Goal: Task Accomplishment & Management: Manage account settings

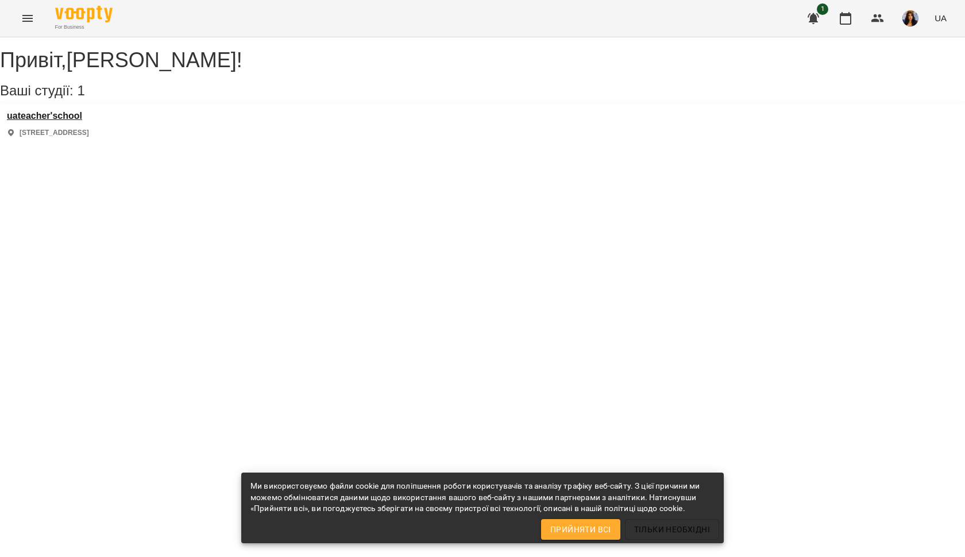
drag, startPoint x: 0, startPoint y: 0, endPoint x: 83, endPoint y: 125, distance: 149.5
click at [83, 121] on h3 "uateacher'school" at bounding box center [48, 116] width 82 height 10
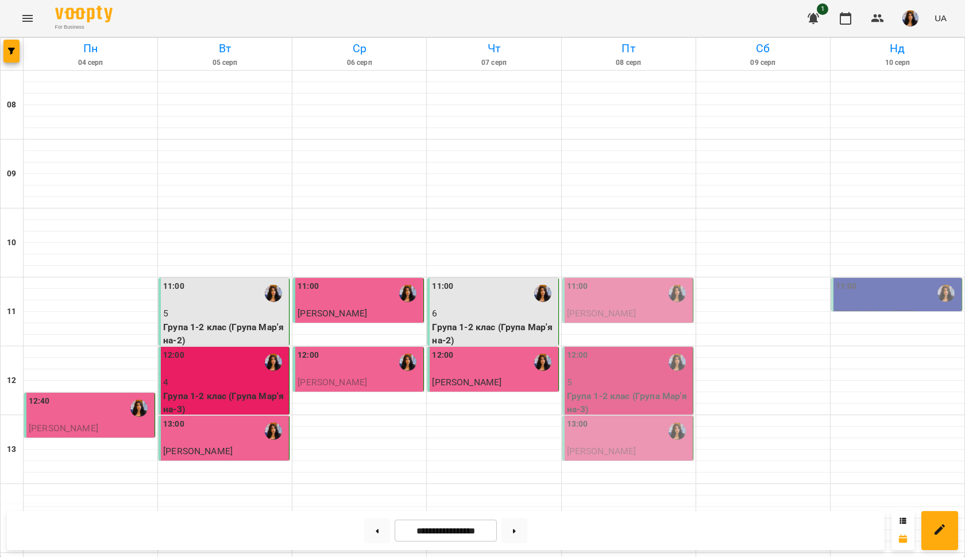
scroll to position [140, 0]
click at [625, 280] on div "11:00" at bounding box center [628, 293] width 123 height 26
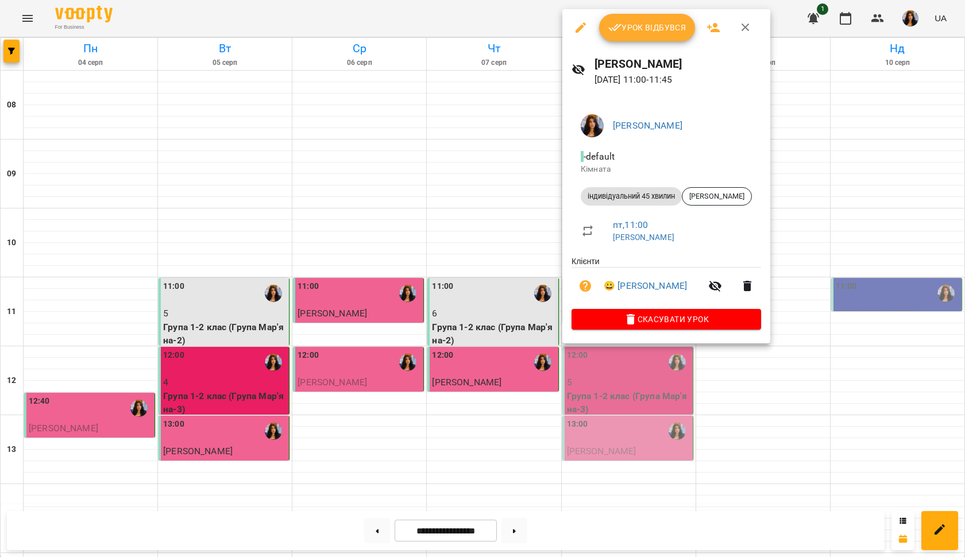
click at [637, 25] on span "Урок відбувся" at bounding box center [647, 28] width 78 height 14
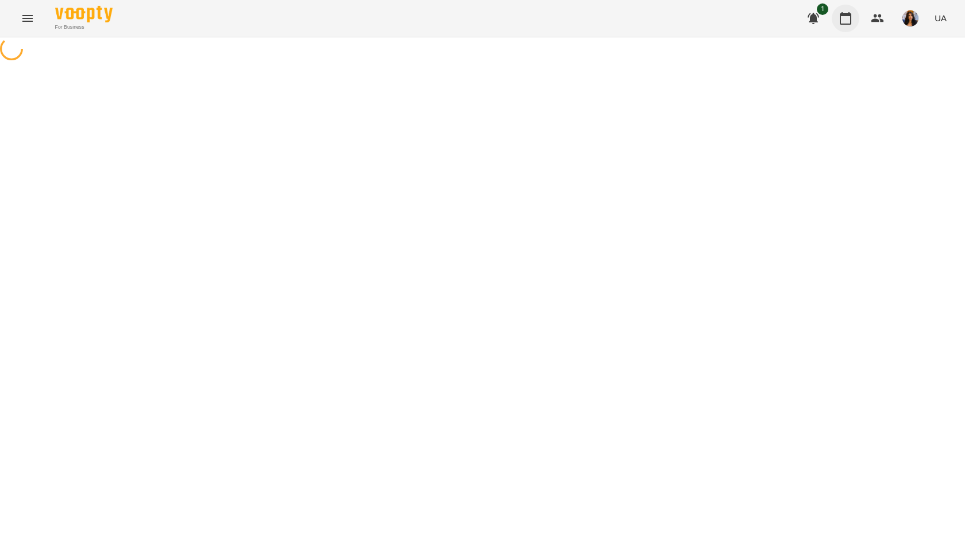
click at [845, 15] on icon "button" at bounding box center [844, 18] width 11 height 13
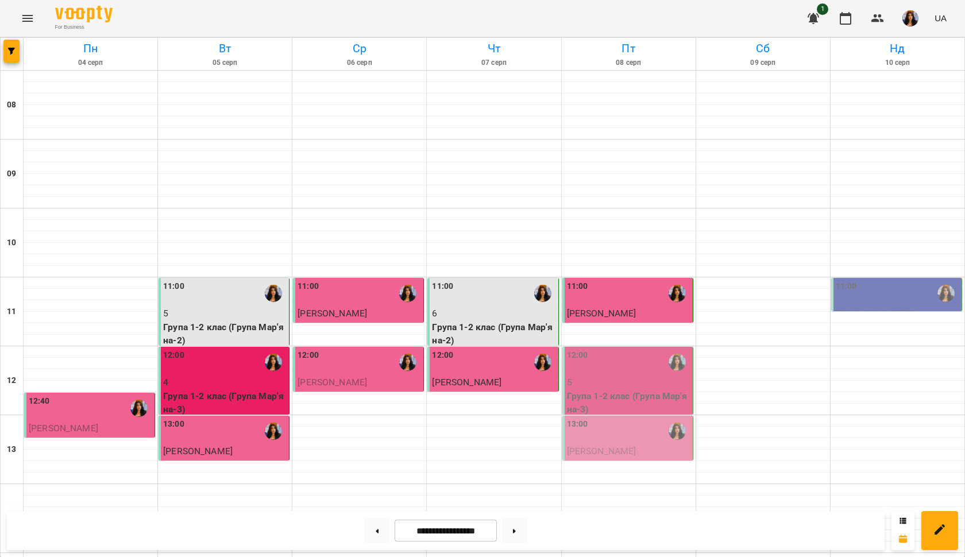
scroll to position [113, 0]
click at [615, 349] on div "12:00" at bounding box center [628, 362] width 123 height 26
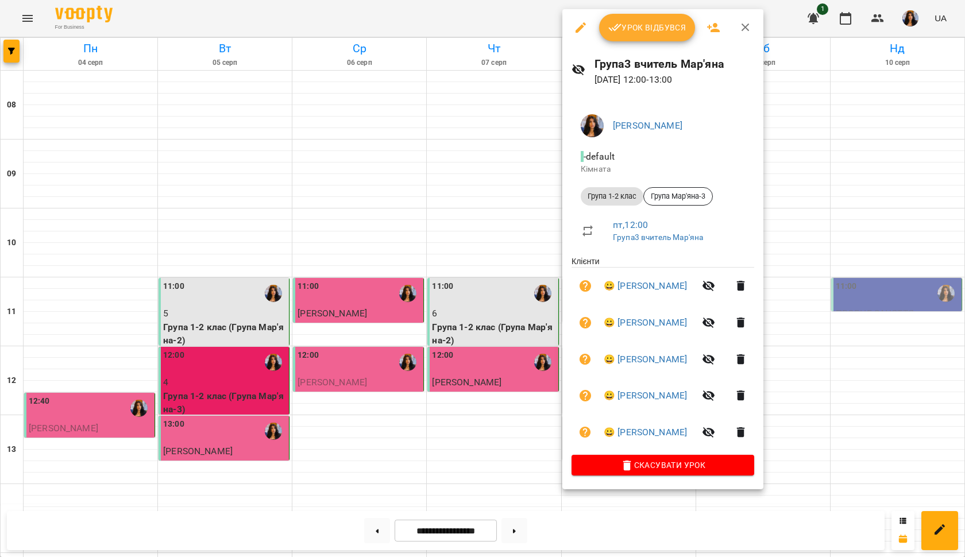
click at [647, 29] on span "Урок відбувся" at bounding box center [647, 28] width 78 height 14
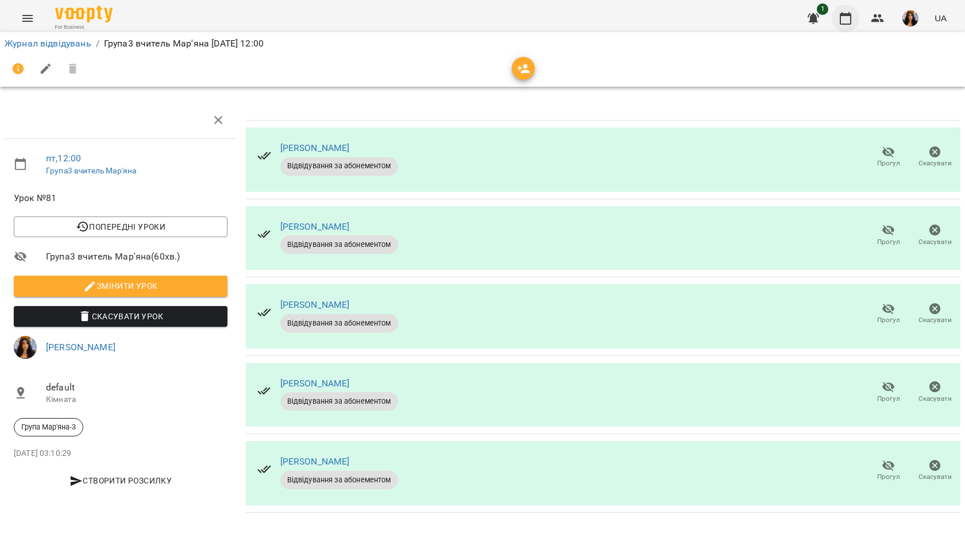
click at [843, 23] on icon "button" at bounding box center [845, 18] width 14 height 14
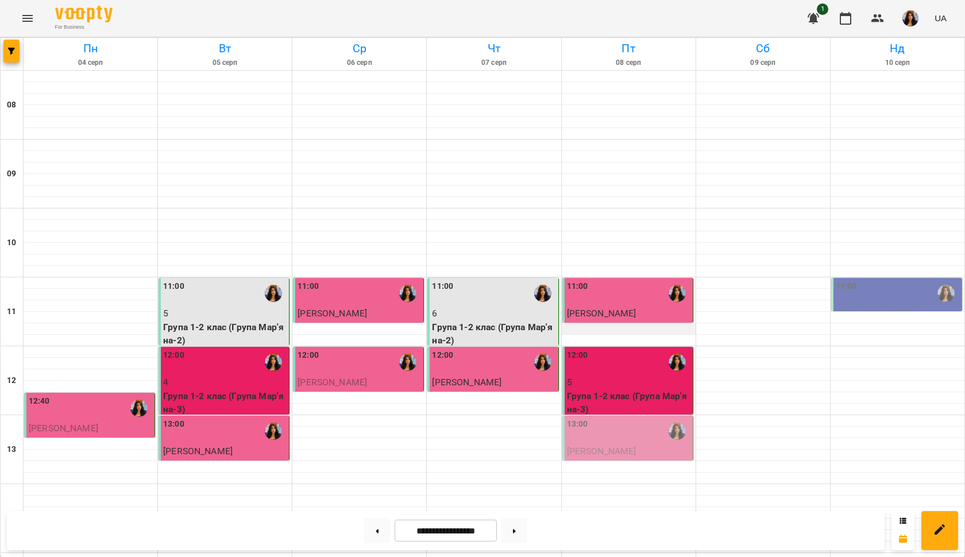
scroll to position [203, 0]
click at [613, 418] on div "13:00" at bounding box center [628, 431] width 123 height 26
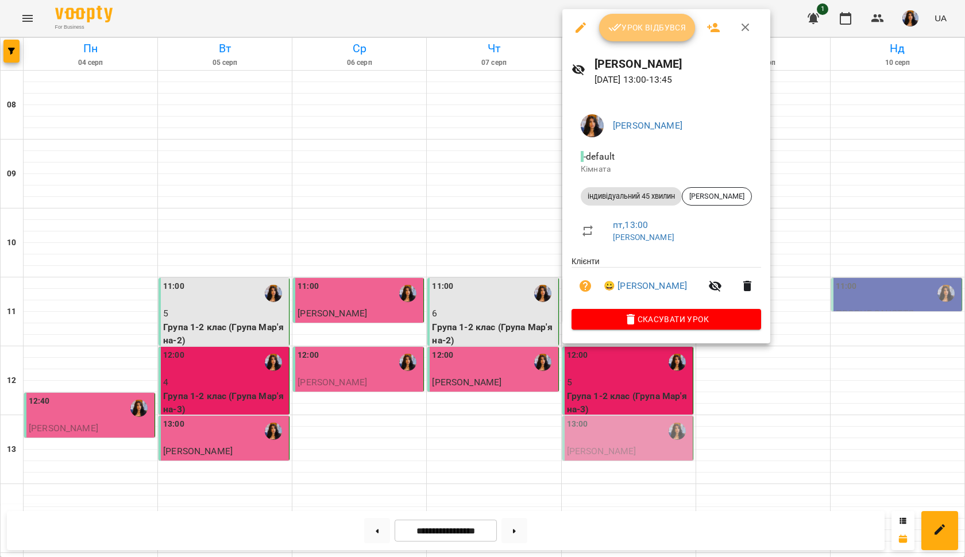
click at [636, 28] on span "Урок відбувся" at bounding box center [647, 28] width 78 height 14
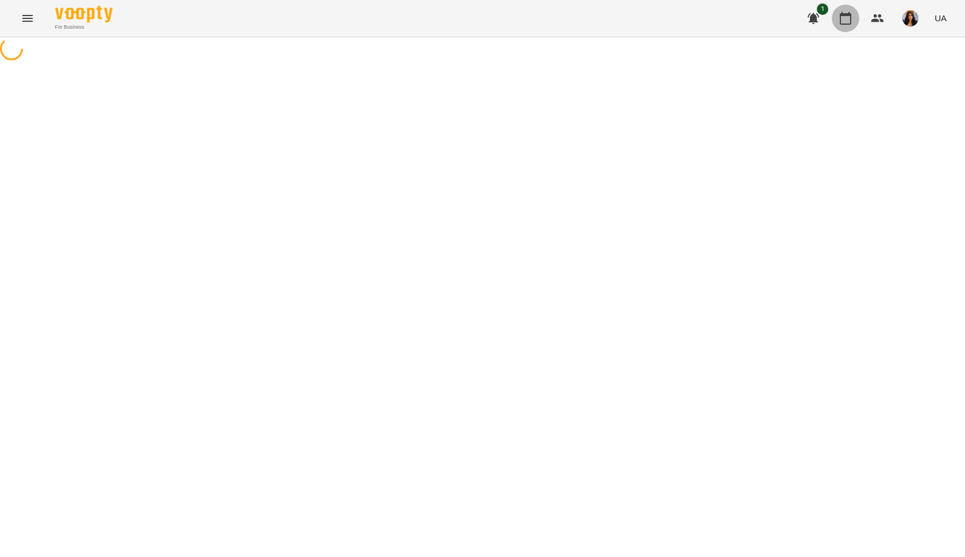
click at [845, 21] on icon "button" at bounding box center [845, 18] width 14 height 14
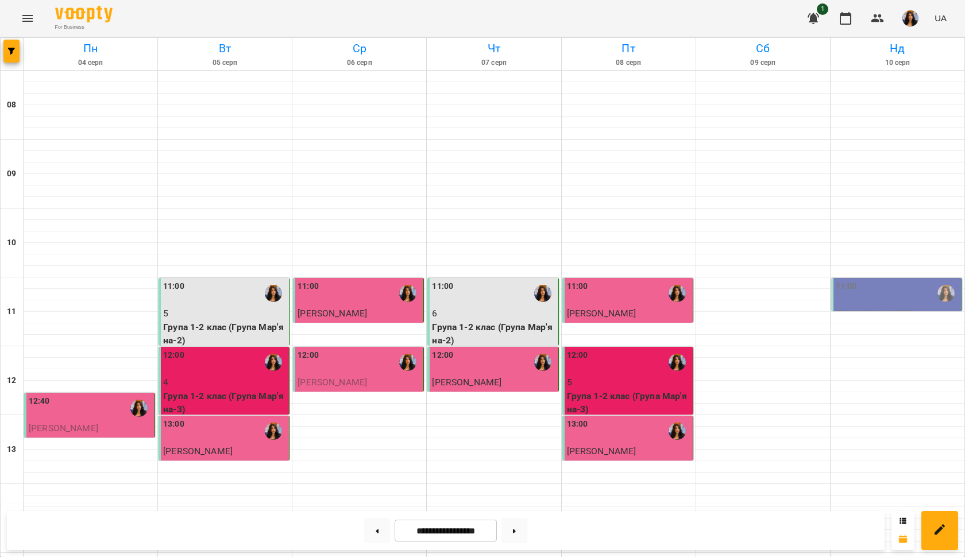
scroll to position [271, 0]
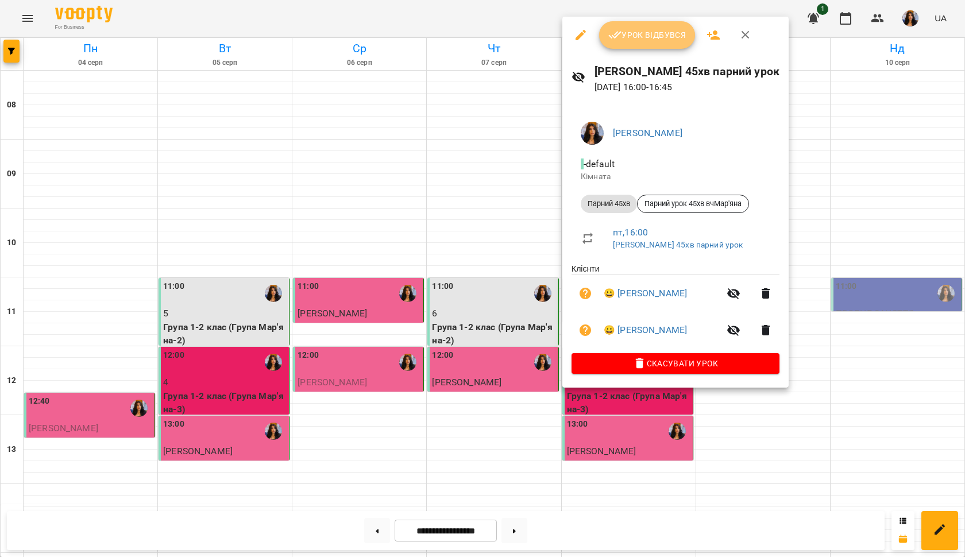
click at [642, 41] on span "Урок відбувся" at bounding box center [647, 35] width 78 height 14
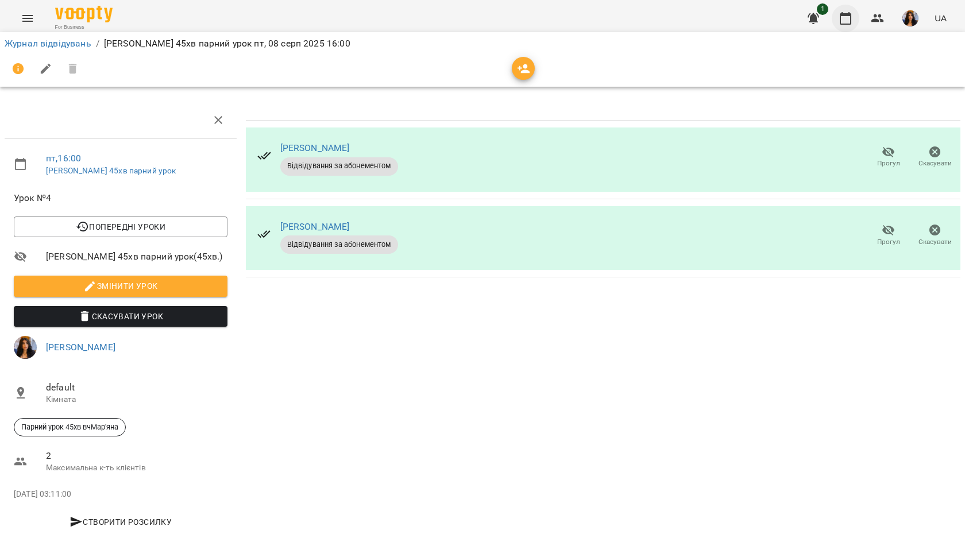
click at [851, 18] on icon "button" at bounding box center [844, 18] width 11 height 13
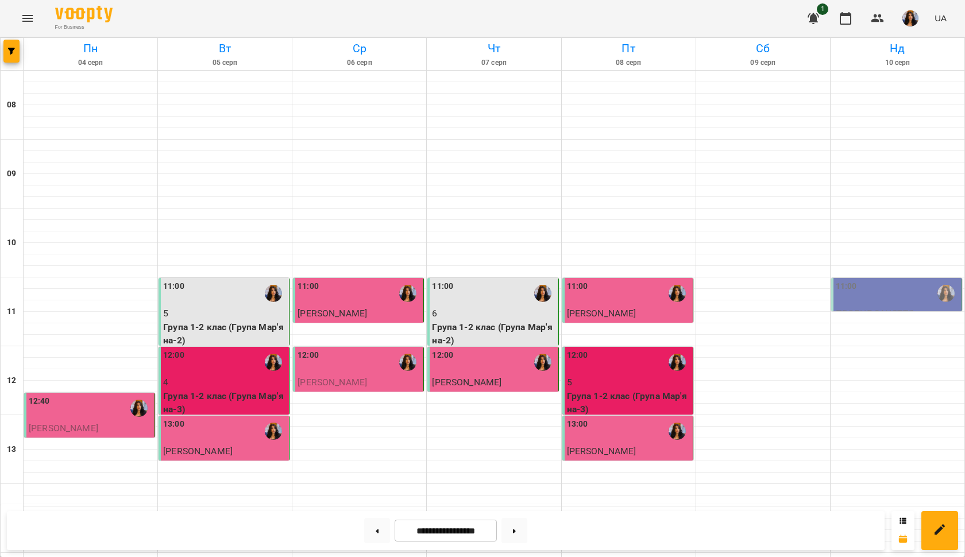
scroll to position [529, 0]
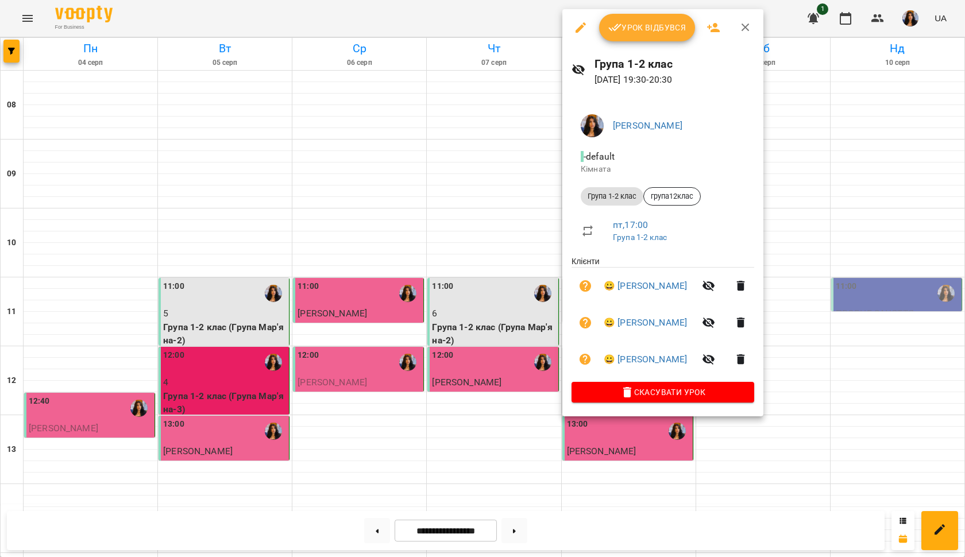
click at [644, 36] on button "Урок відбувся" at bounding box center [647, 28] width 96 height 28
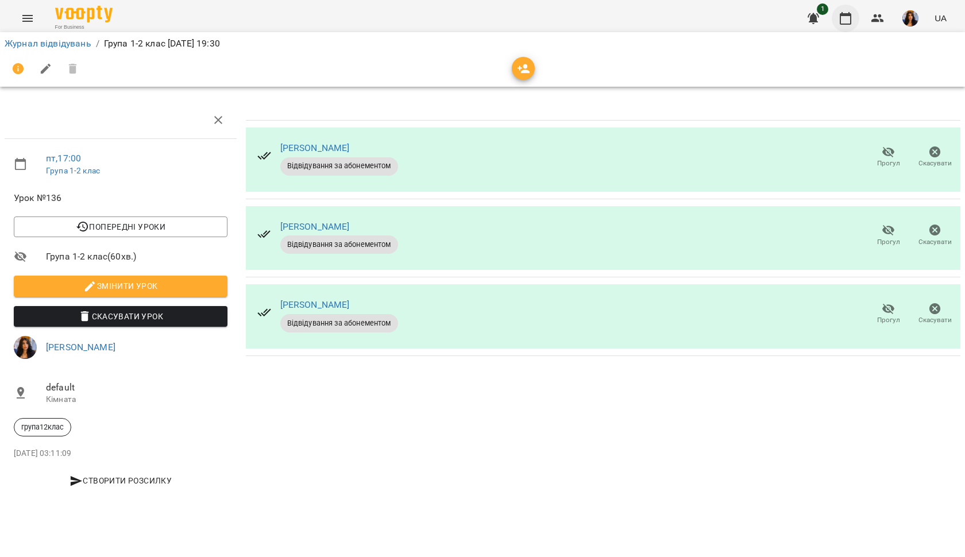
click at [845, 14] on icon "button" at bounding box center [844, 18] width 11 height 13
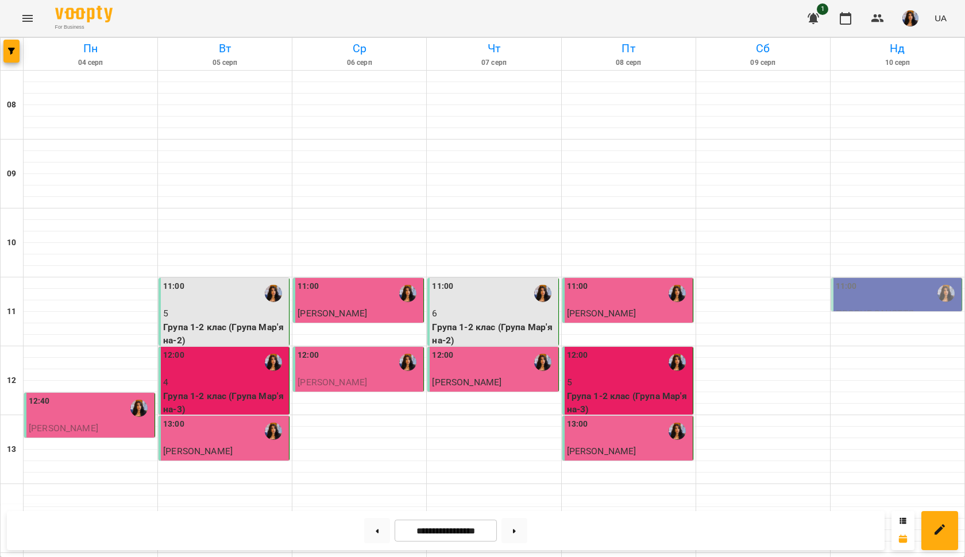
click at [884, 291] on div "11:00" at bounding box center [896, 293] width 123 height 26
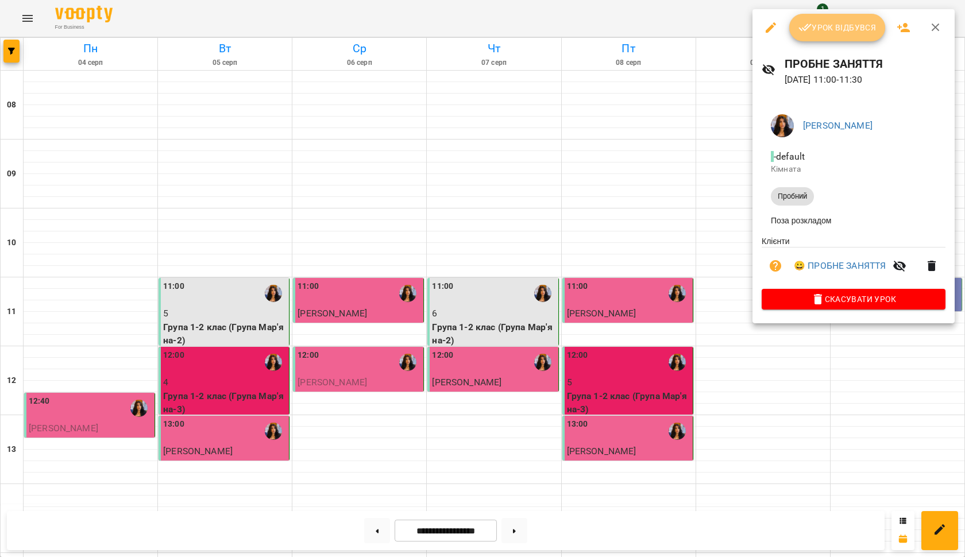
click at [847, 33] on span "Урок відбувся" at bounding box center [837, 28] width 78 height 14
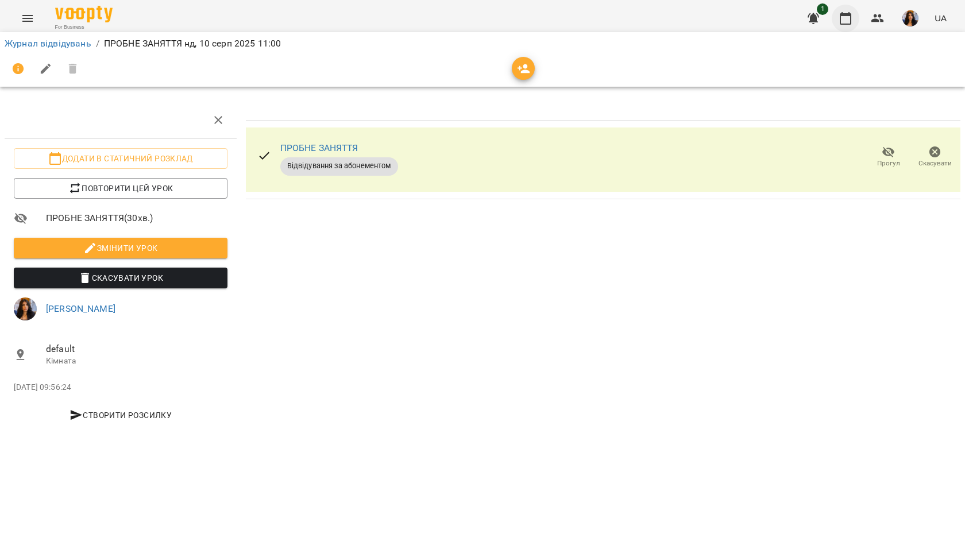
click at [845, 18] on icon "button" at bounding box center [845, 18] width 14 height 14
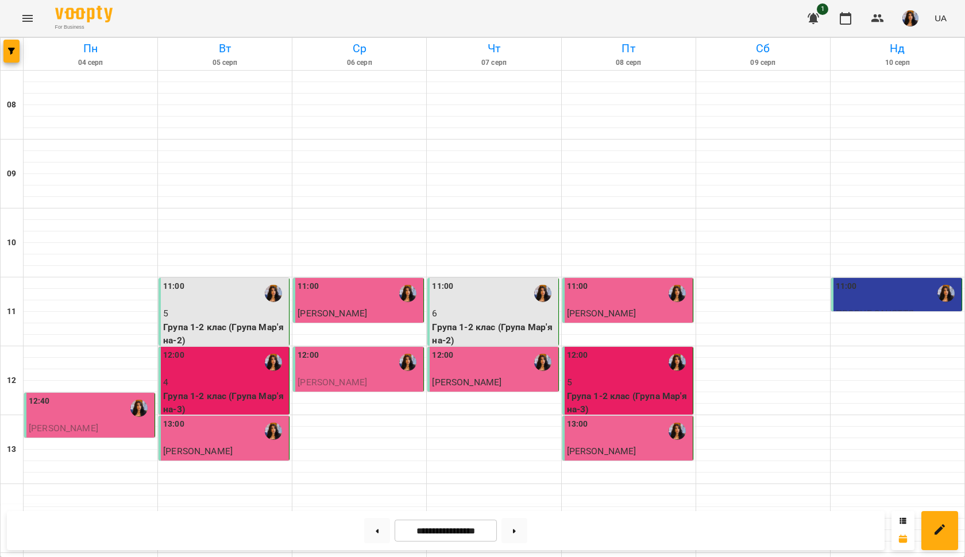
scroll to position [529, 0]
click at [513, 531] on button at bounding box center [514, 530] width 26 height 25
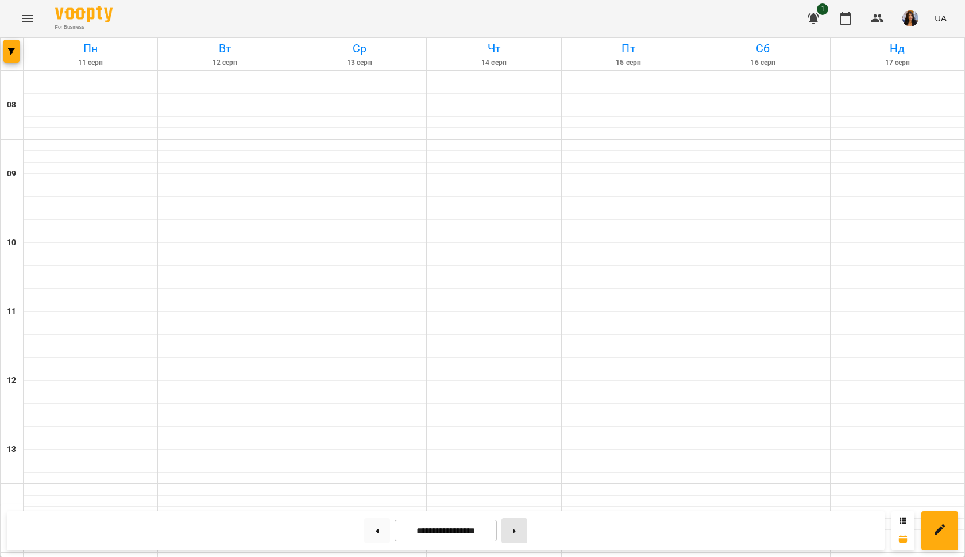
type input "**********"
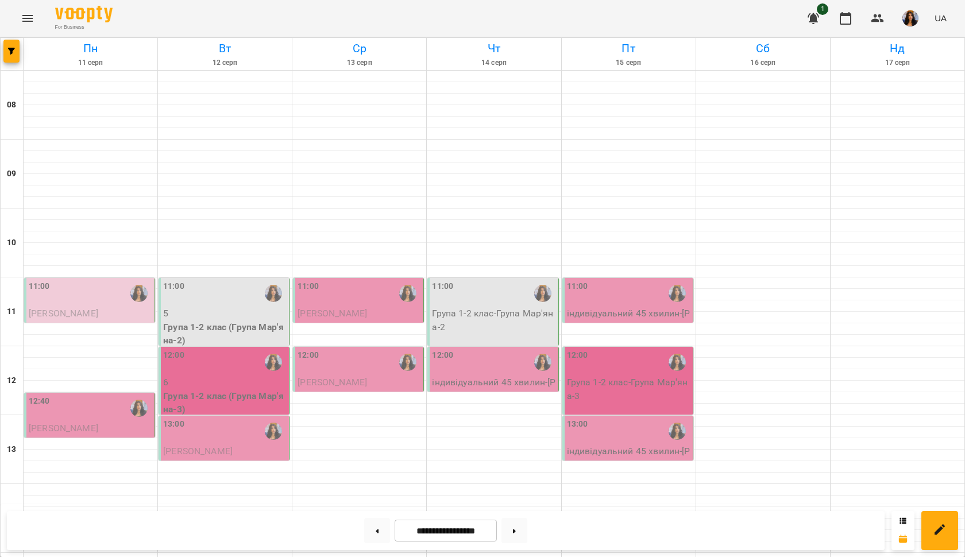
scroll to position [147, 0]
click at [69, 280] on div "11:00" at bounding box center [90, 293] width 123 height 26
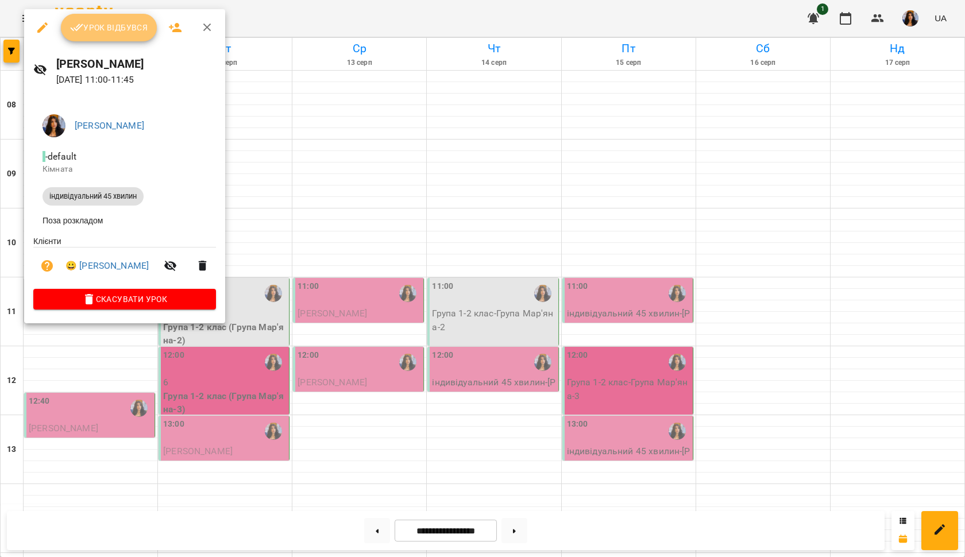
click at [106, 21] on span "Урок відбувся" at bounding box center [109, 28] width 78 height 14
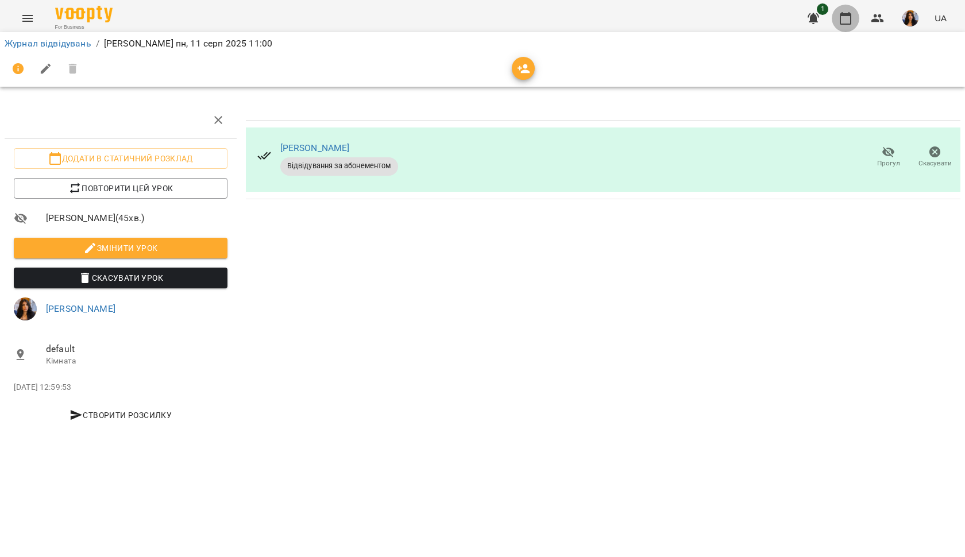
click at [840, 20] on icon "button" at bounding box center [845, 18] width 14 height 14
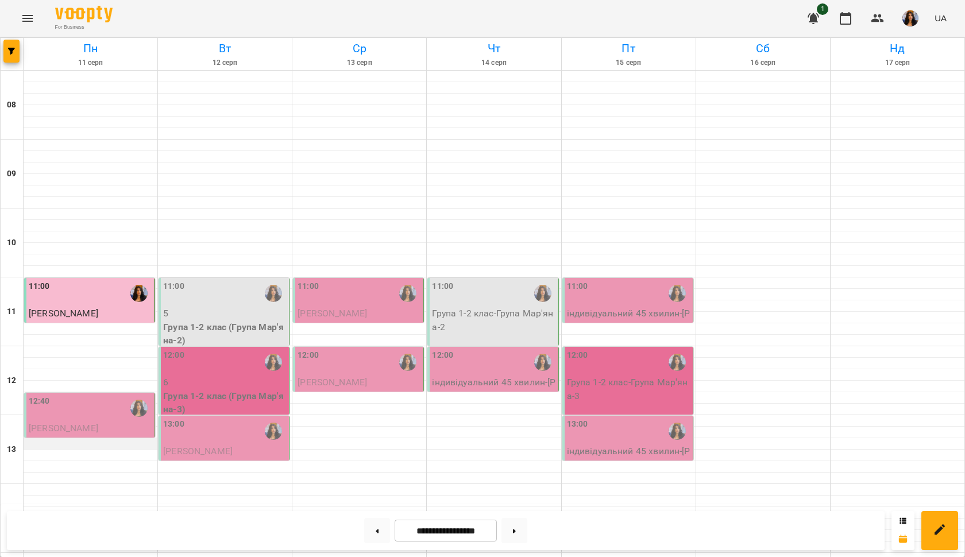
scroll to position [201, 0]
click at [93, 395] on div "12:40" at bounding box center [90, 408] width 123 height 26
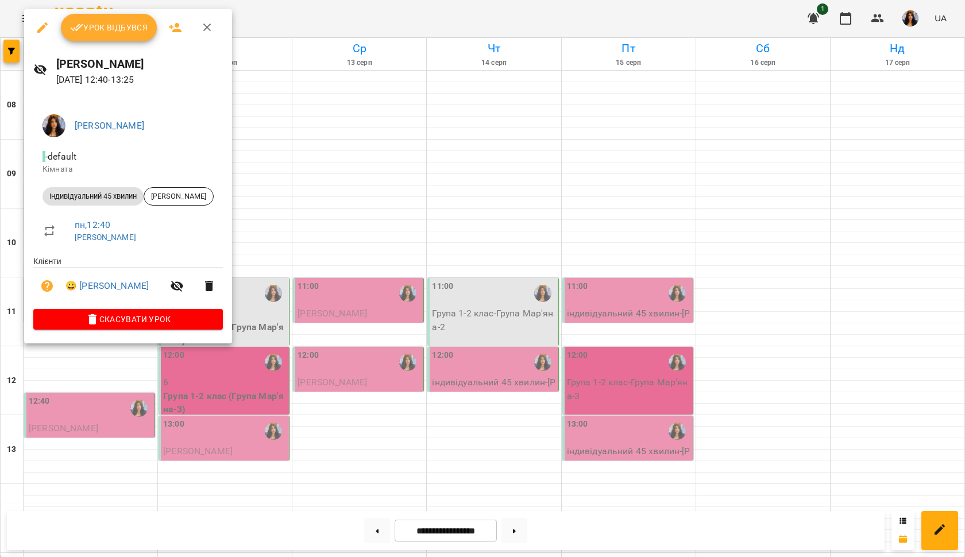
click at [144, 20] on button "Урок відбувся" at bounding box center [109, 28] width 96 height 28
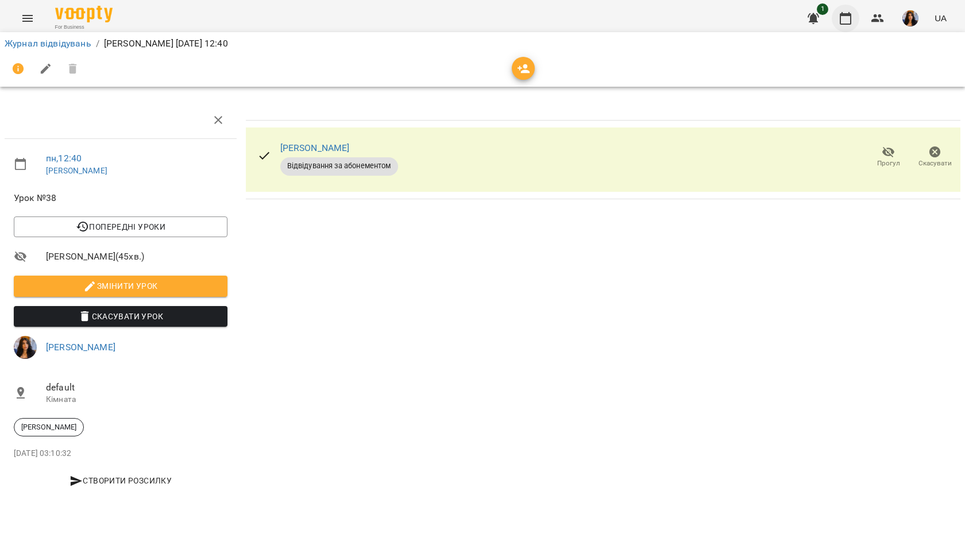
click at [850, 18] on icon "button" at bounding box center [845, 18] width 14 height 14
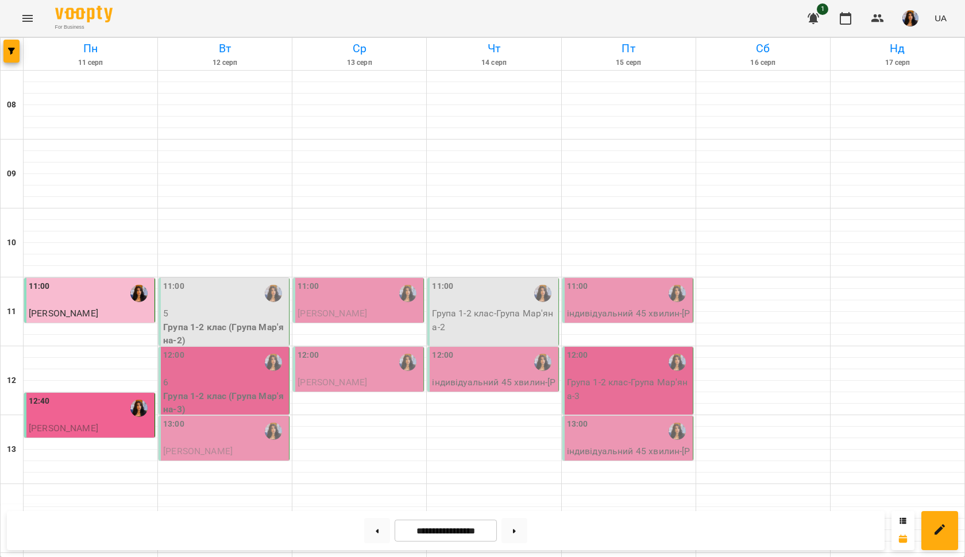
scroll to position [294, 0]
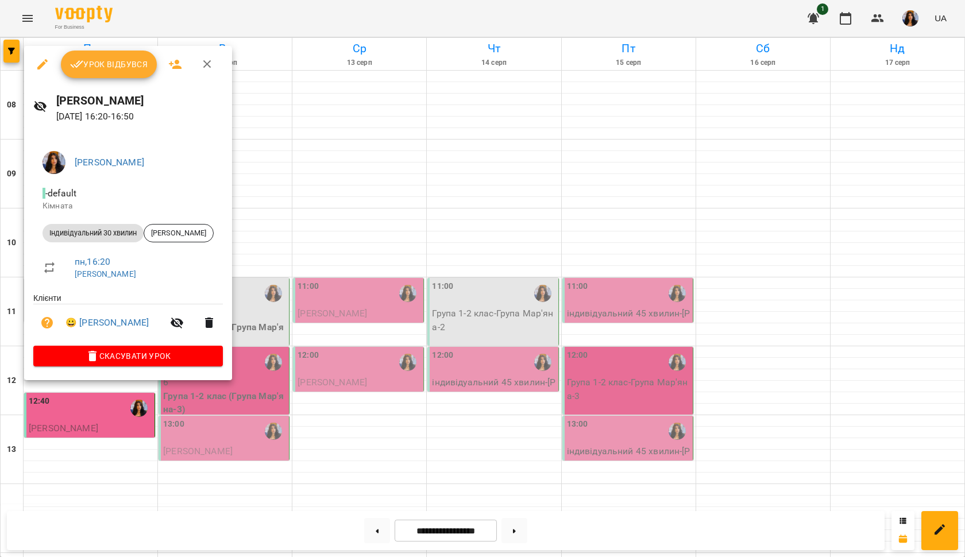
click at [142, 60] on span "Урок відбувся" at bounding box center [109, 64] width 78 height 14
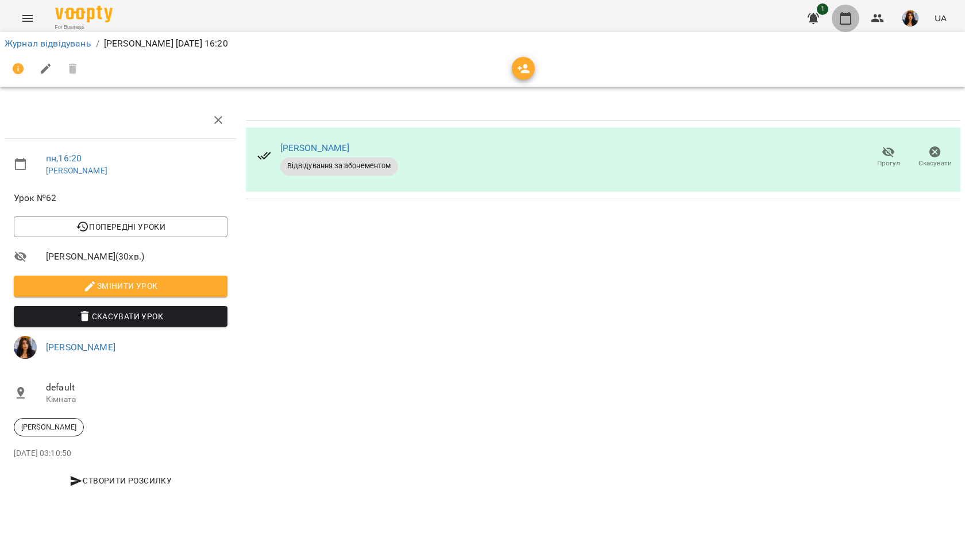
click at [848, 18] on icon "button" at bounding box center [845, 18] width 14 height 14
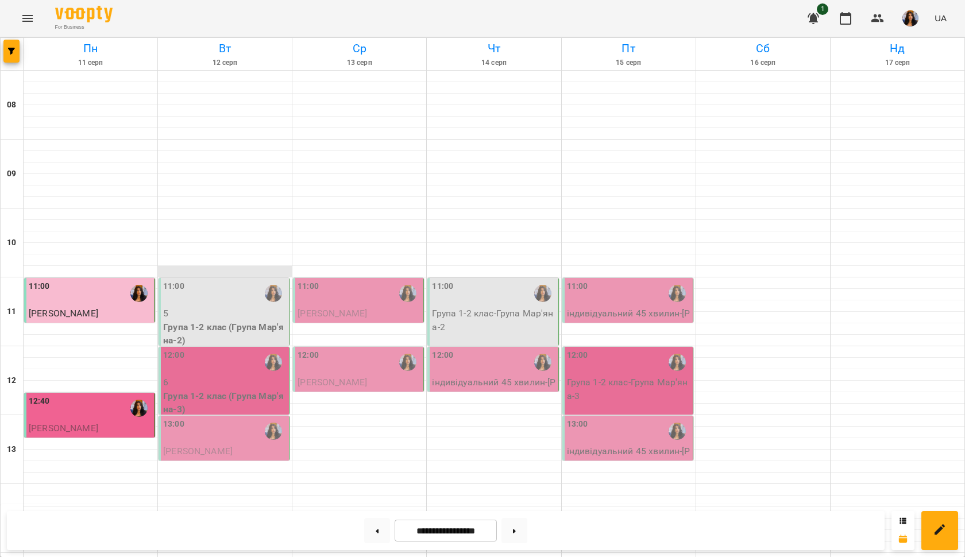
scroll to position [73, 0]
click at [232, 280] on div "11:00" at bounding box center [224, 293] width 123 height 26
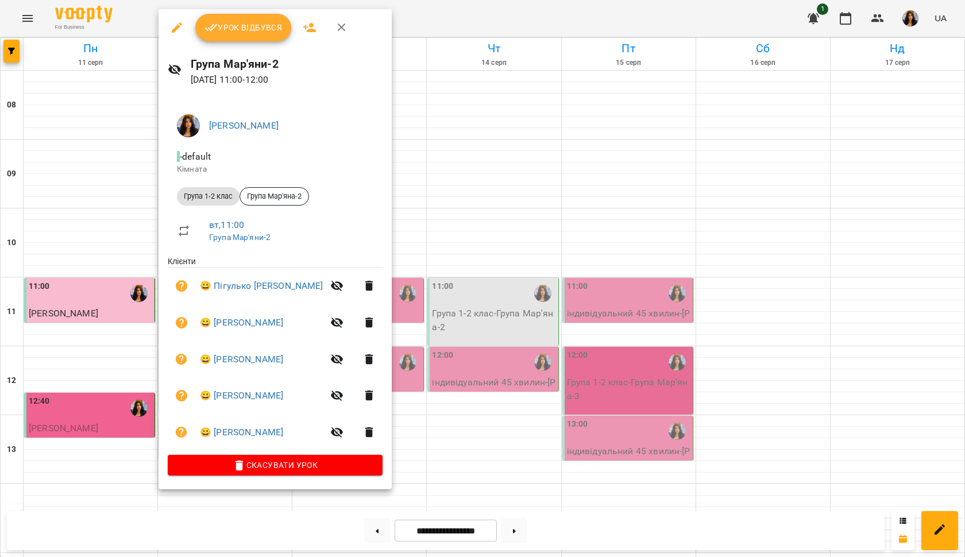
click at [251, 28] on span "Урок відбувся" at bounding box center [243, 28] width 78 height 14
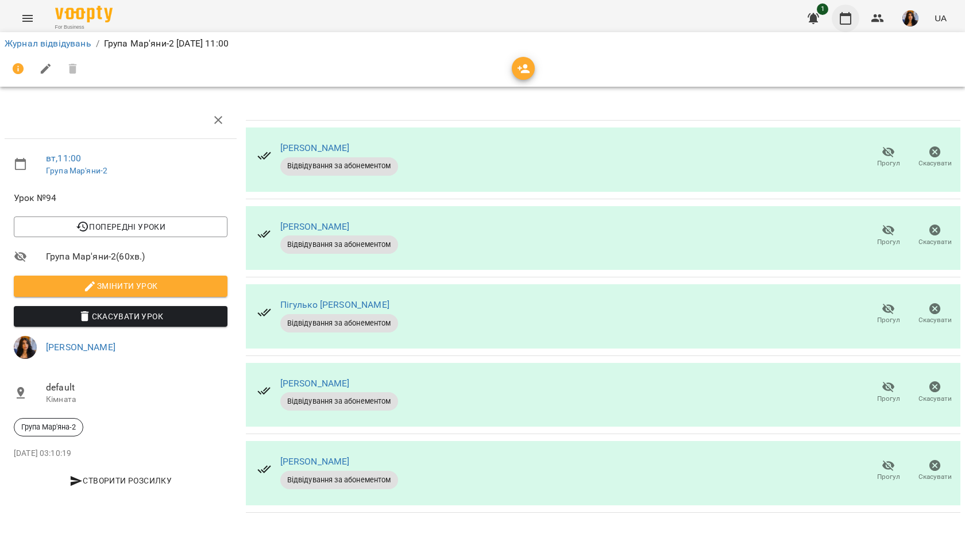
click at [847, 16] on icon "button" at bounding box center [844, 18] width 11 height 13
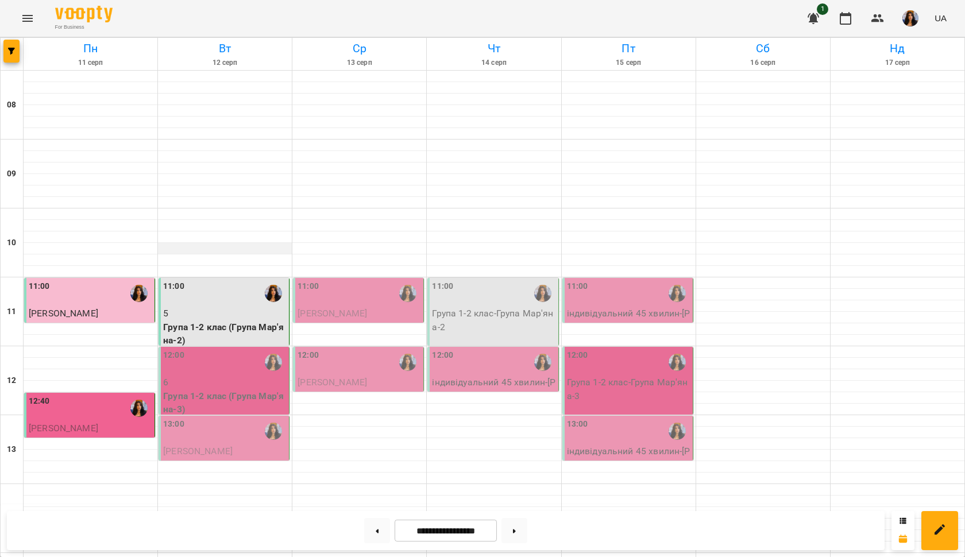
scroll to position [128, 0]
click at [256, 376] on p "6" at bounding box center [224, 383] width 123 height 14
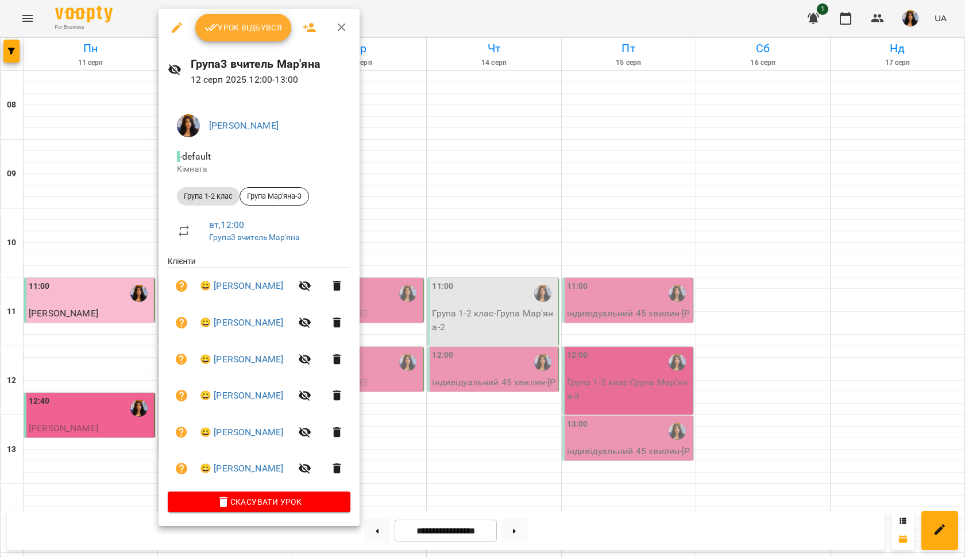
click at [271, 35] on button "Урок відбувся" at bounding box center [243, 28] width 96 height 28
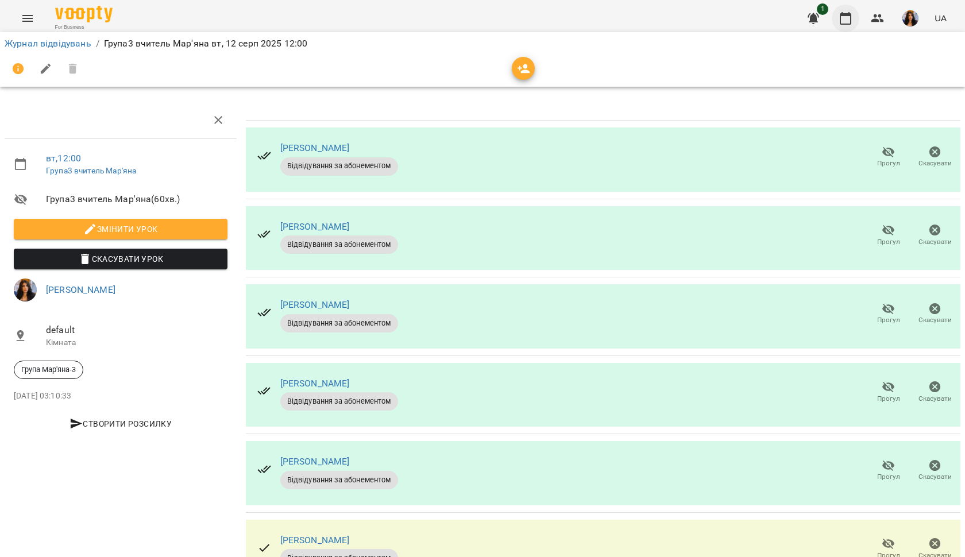
click at [837, 18] on button "button" at bounding box center [845, 19] width 28 height 28
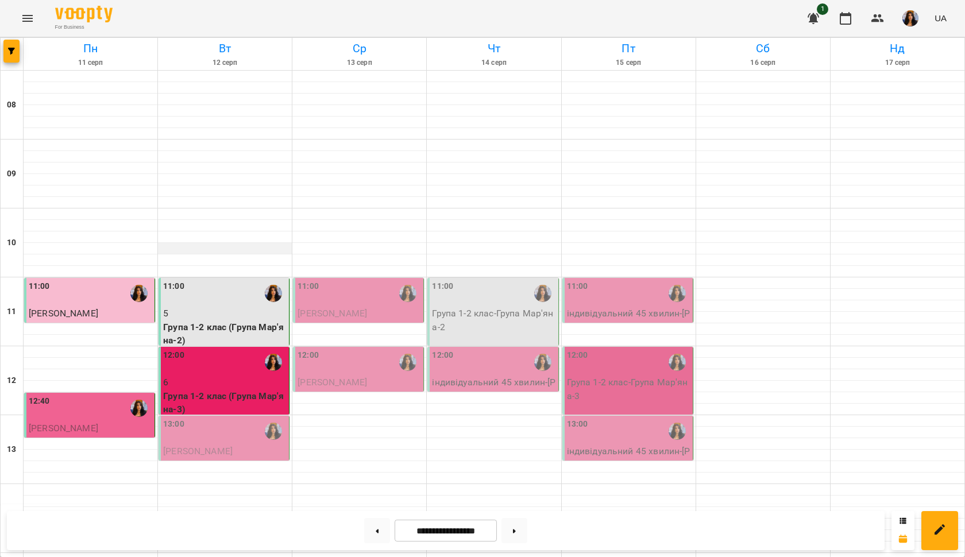
scroll to position [222, 0]
click at [250, 418] on div "13:00" at bounding box center [224, 431] width 123 height 26
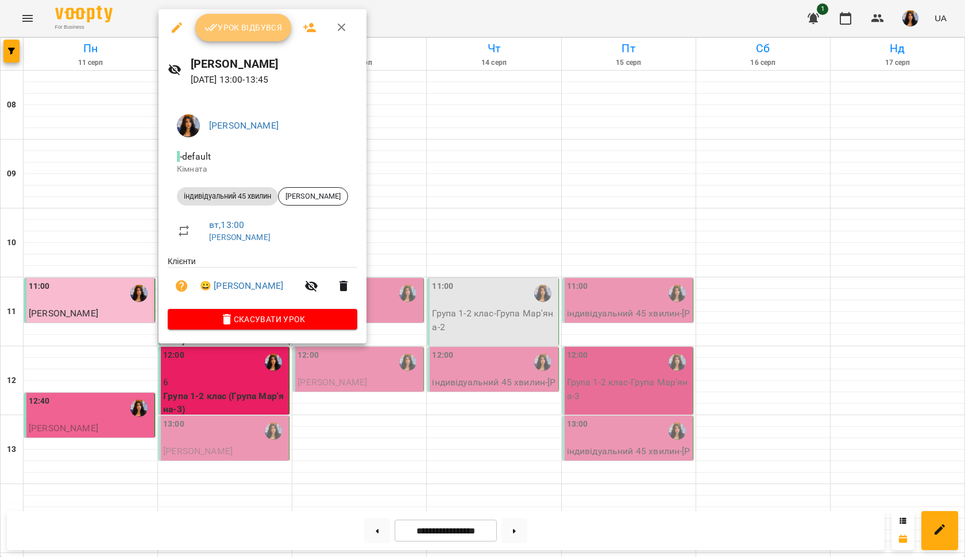
click at [265, 34] on span "Урок відбувся" at bounding box center [243, 28] width 78 height 14
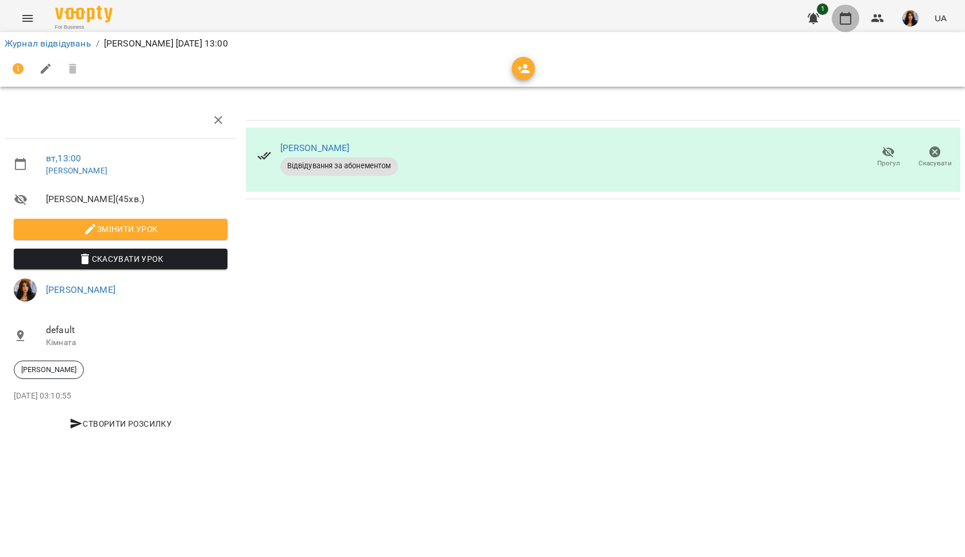
click at [852, 17] on icon "button" at bounding box center [845, 18] width 14 height 14
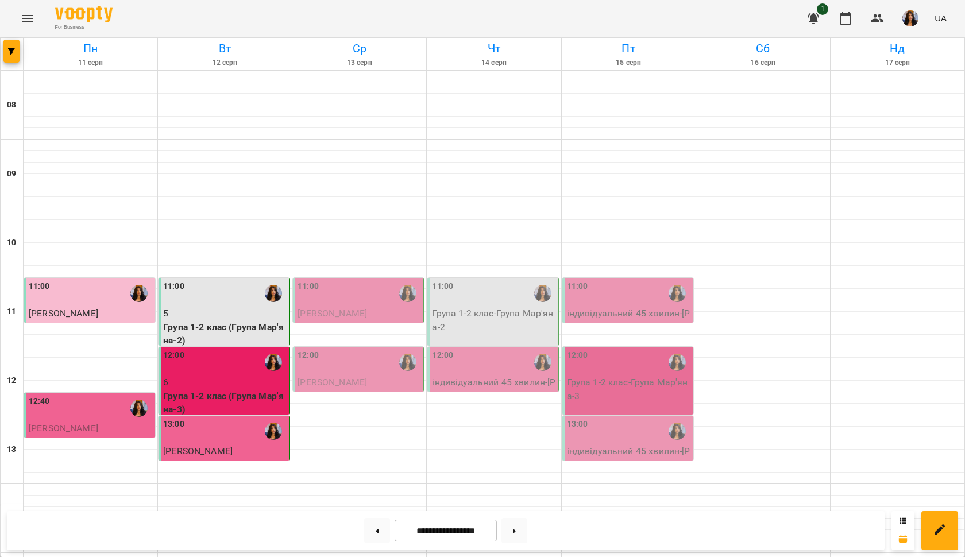
scroll to position [417, 0]
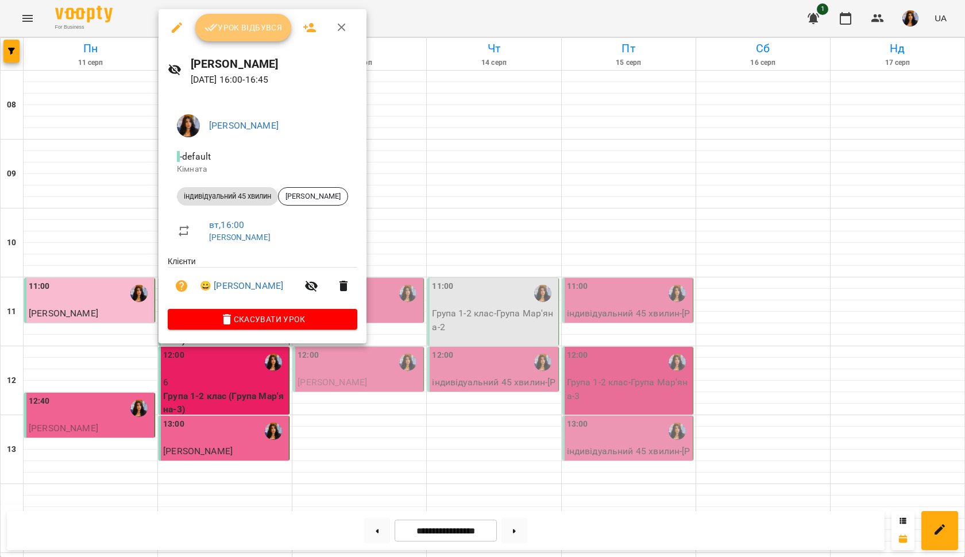
click at [236, 32] on span "Урок відбувся" at bounding box center [243, 28] width 78 height 14
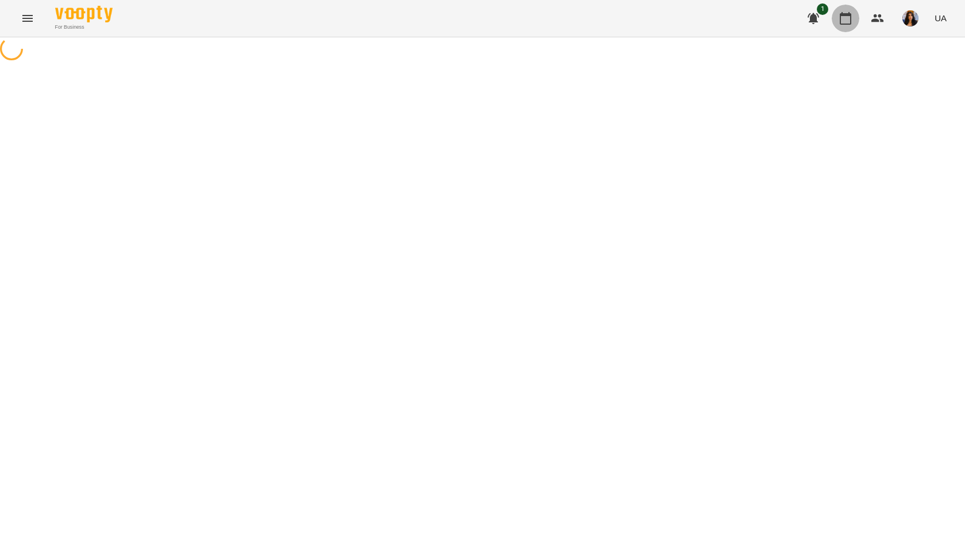
click at [849, 14] on icon "button" at bounding box center [844, 18] width 11 height 13
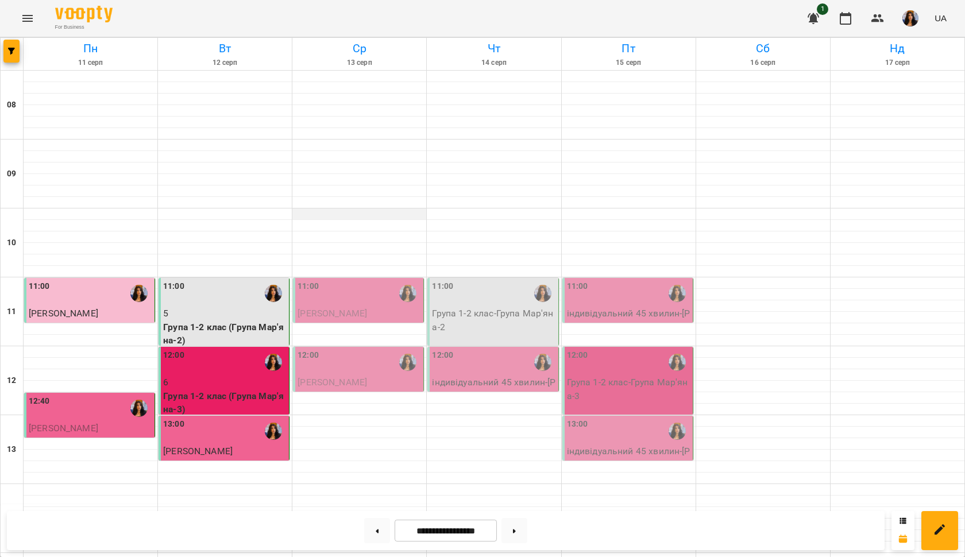
scroll to position [111, 0]
click at [364, 280] on div "11:00" at bounding box center [358, 293] width 123 height 26
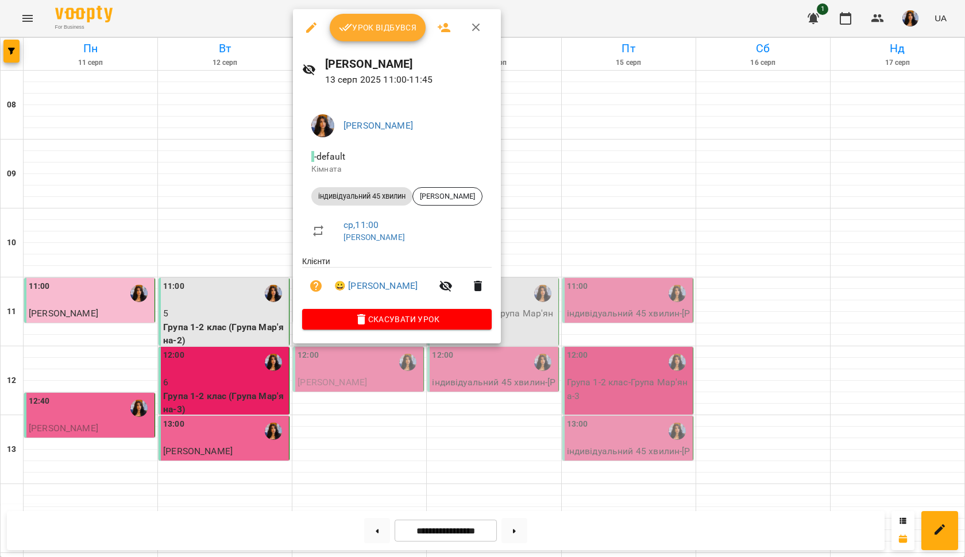
click at [392, 33] on span "Урок відбувся" at bounding box center [378, 28] width 78 height 14
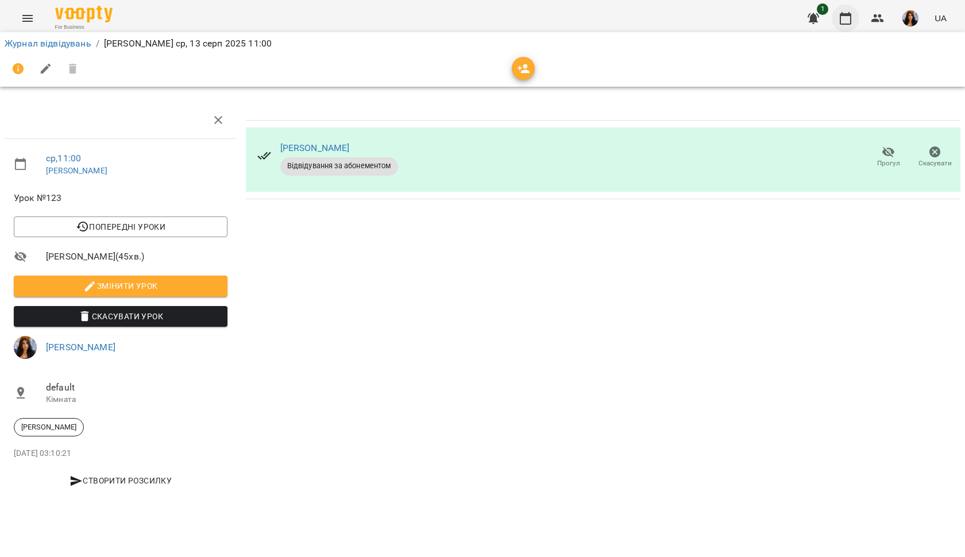
click at [843, 16] on icon "button" at bounding box center [844, 18] width 11 height 13
